Goal: Task Accomplishment & Management: Manage account settings

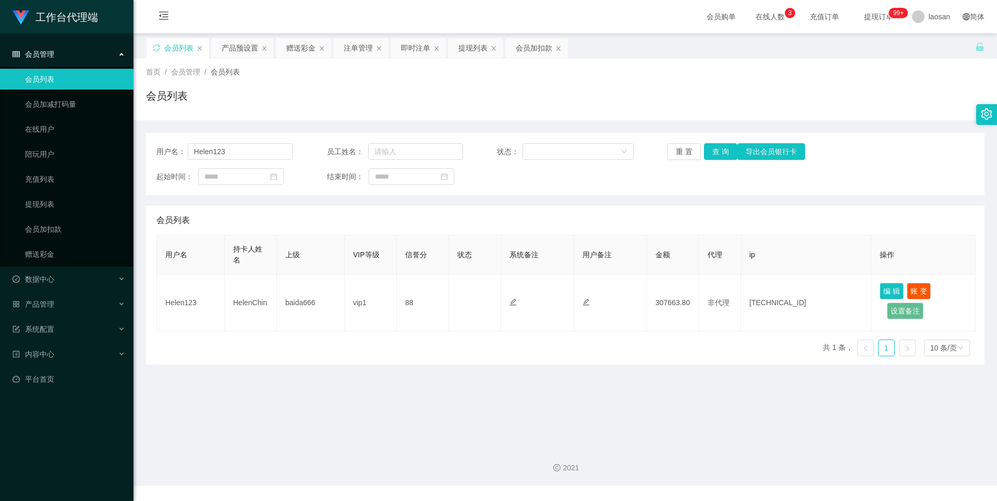
click at [890, 19] on span "提现订单 99+" at bounding box center [878, 16] width 40 height 7
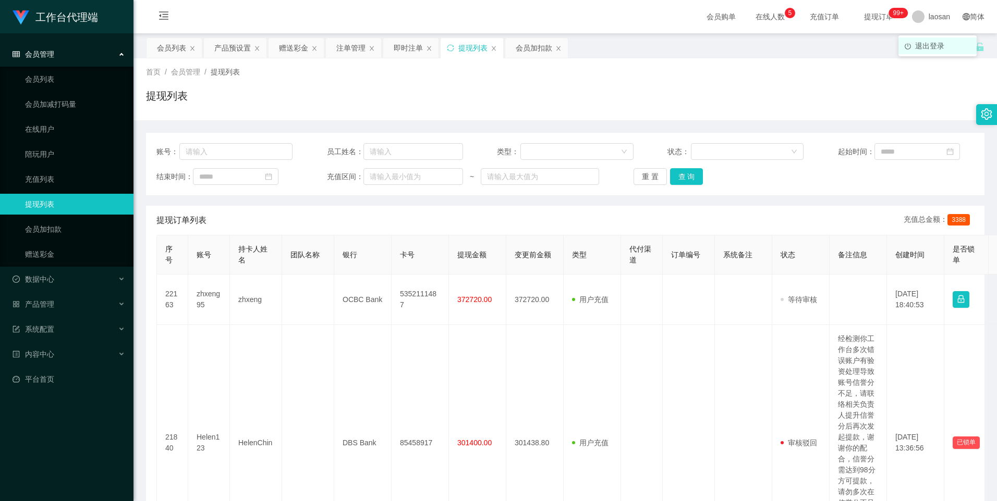
click at [928, 42] on span "退出登录" at bounding box center [929, 46] width 29 height 8
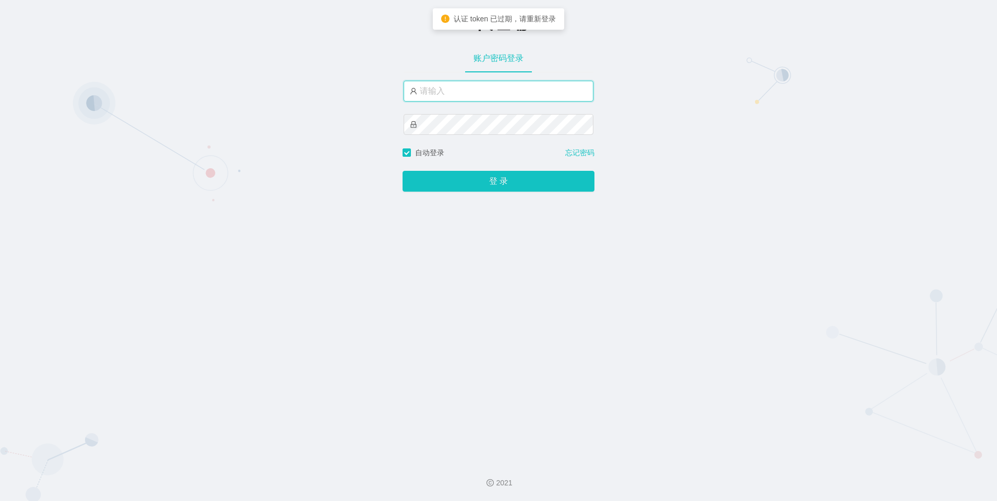
type input "laosan2hao"
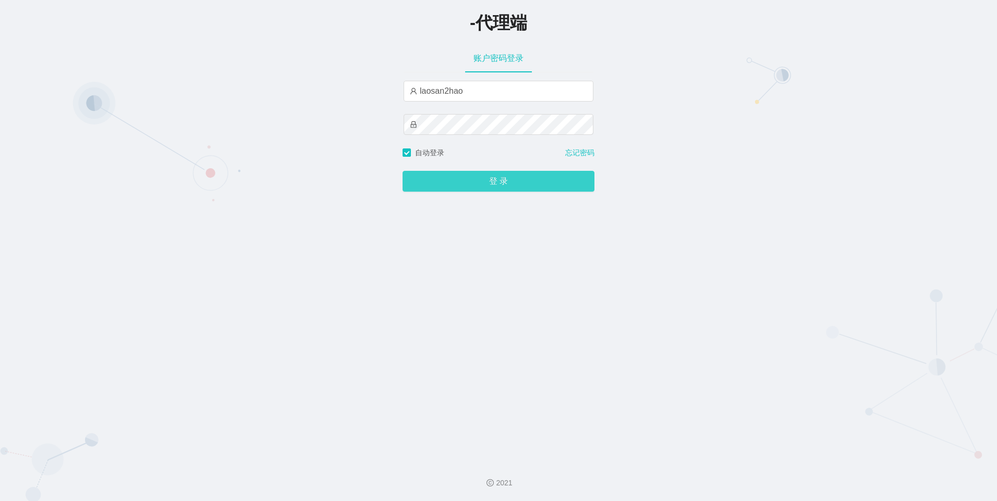
click at [437, 178] on button "登 录" at bounding box center [498, 181] width 192 height 21
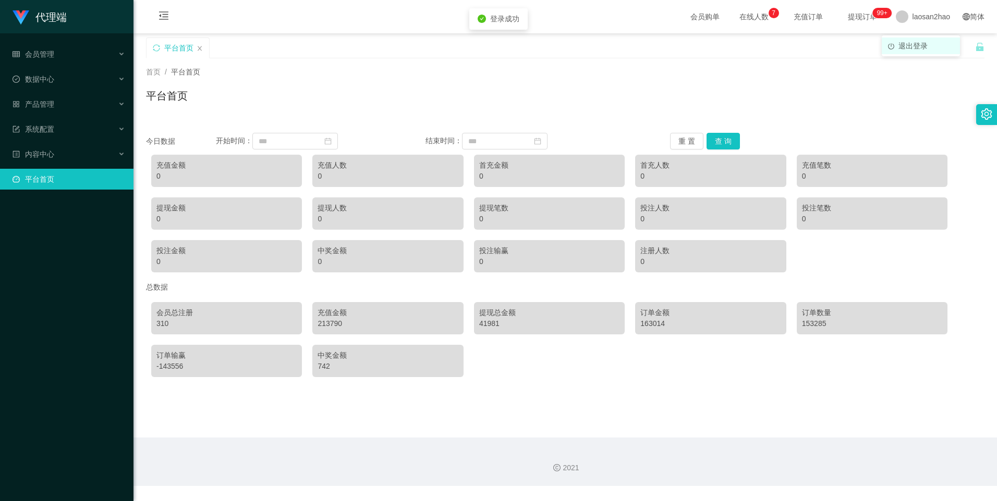
click at [916, 39] on li "退出登录" at bounding box center [920, 46] width 78 height 17
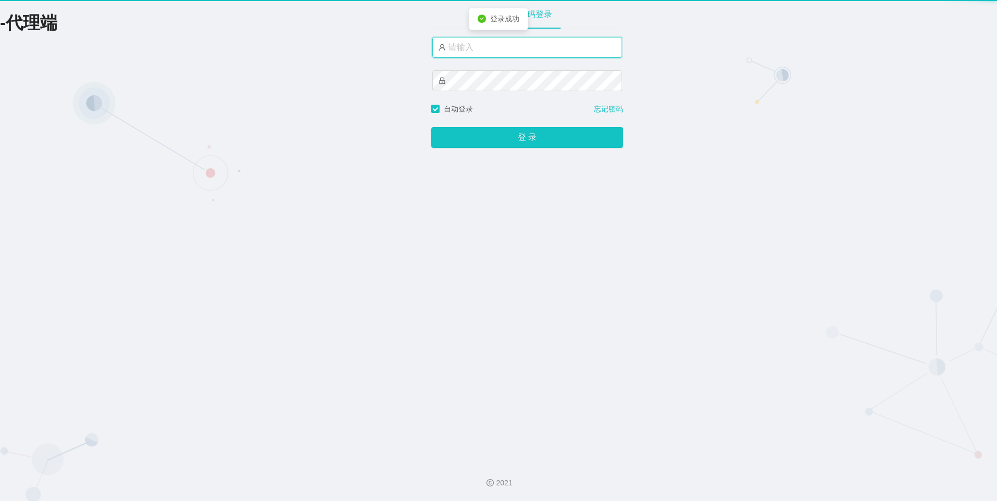
type input "laosan2hao"
